Goal: Transaction & Acquisition: Purchase product/service

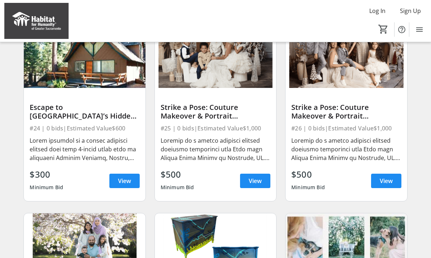
scroll to position [669, 0]
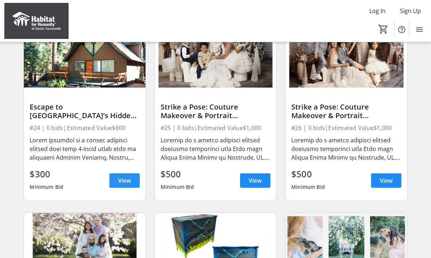
click at [127, 183] on span "View" at bounding box center [124, 181] width 13 height 9
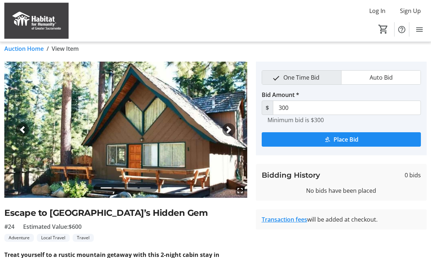
click at [229, 131] on span "button" at bounding box center [228, 130] width 7 height 7
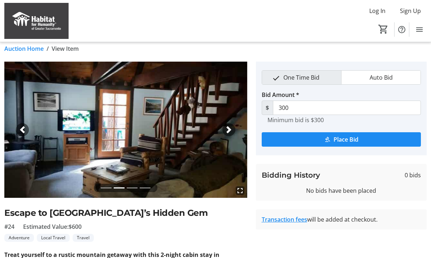
click at [230, 132] on span "button" at bounding box center [228, 129] width 7 height 7
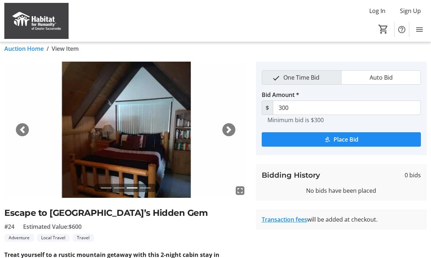
click at [228, 136] on div "Next" at bounding box center [228, 129] width 13 height 13
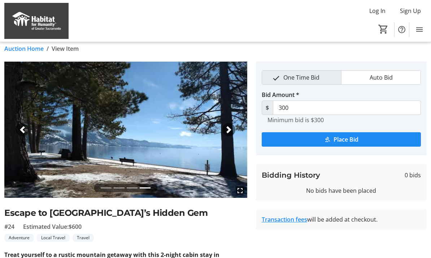
click at [230, 130] on span "button" at bounding box center [228, 129] width 7 height 7
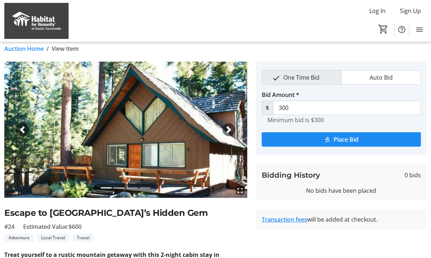
click at [233, 136] on img at bounding box center [125, 130] width 243 height 136
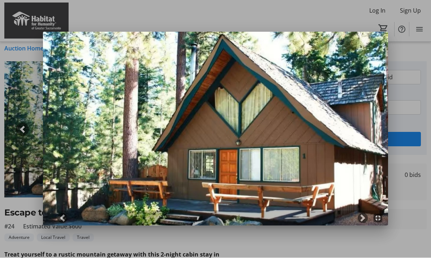
click at [405, 65] on div at bounding box center [215, 129] width 431 height 258
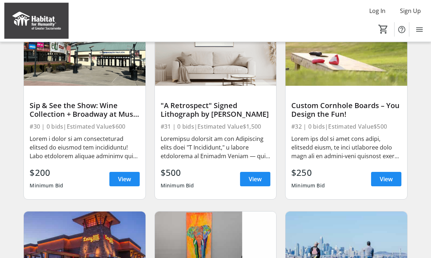
scroll to position [1059, 0]
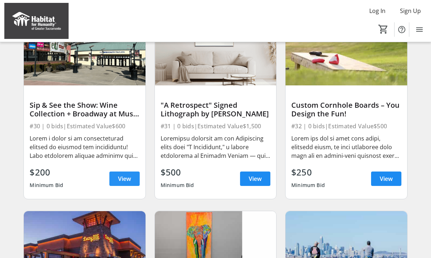
click at [123, 180] on span "View" at bounding box center [124, 179] width 13 height 9
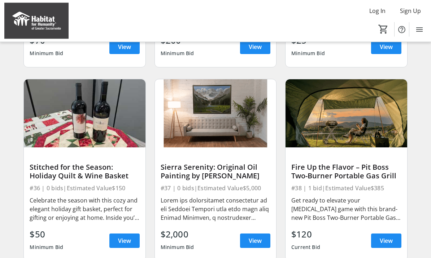
scroll to position [1385, 0]
click at [260, 237] on span "View" at bounding box center [255, 241] width 13 height 9
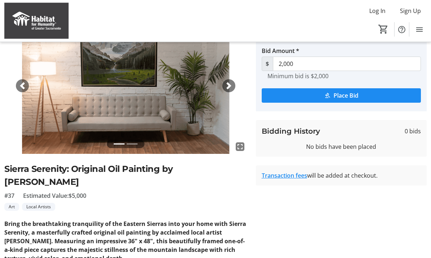
scroll to position [51, 0]
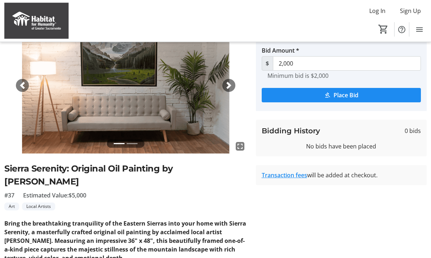
click at [293, 173] on link "Transaction fees" at bounding box center [284, 176] width 45 height 8
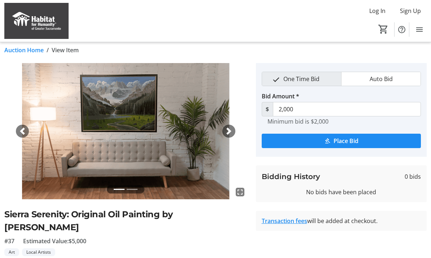
scroll to position [0, 0]
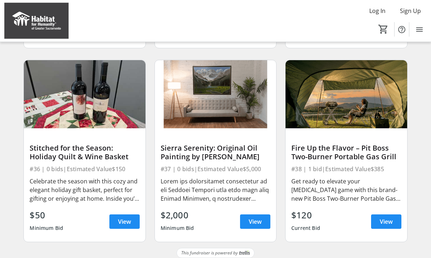
scroll to position [1410, 0]
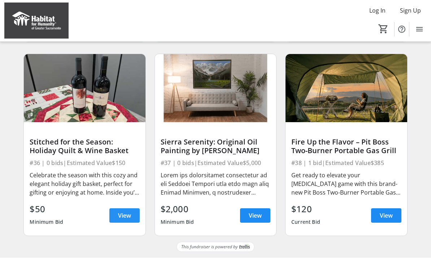
click at [127, 213] on span "View" at bounding box center [124, 216] width 13 height 9
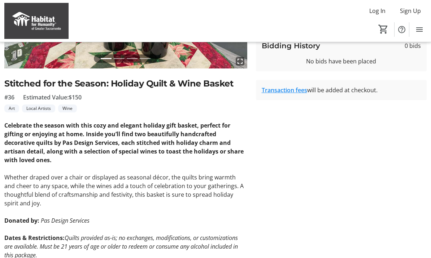
scroll to position [140, 0]
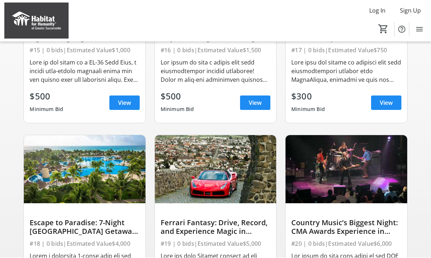
scroll to position [1410, 0]
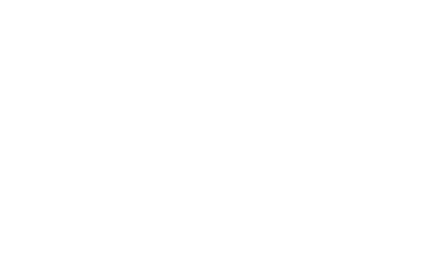
scroll to position [-1, 0]
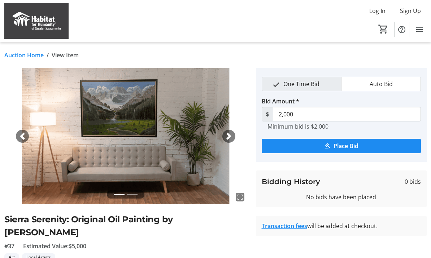
click at [102, 105] on img at bounding box center [125, 136] width 243 height 136
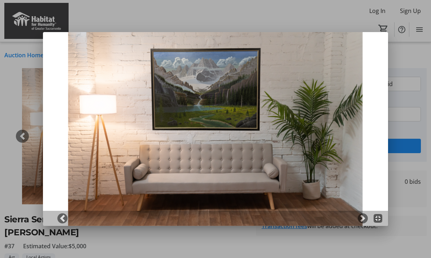
click at [333, 14] on div at bounding box center [215, 129] width 431 height 258
